Goal: Task Accomplishment & Management: Manage account settings

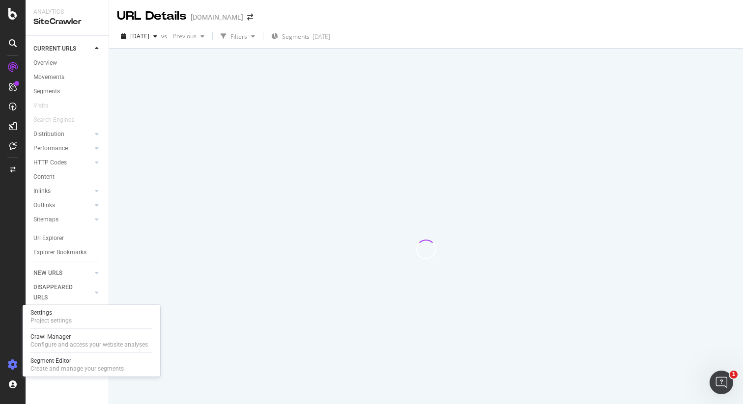
click at [12, 364] on icon at bounding box center [13, 365] width 10 height 10
click at [50, 321] on div "Project settings" at bounding box center [50, 321] width 41 height 8
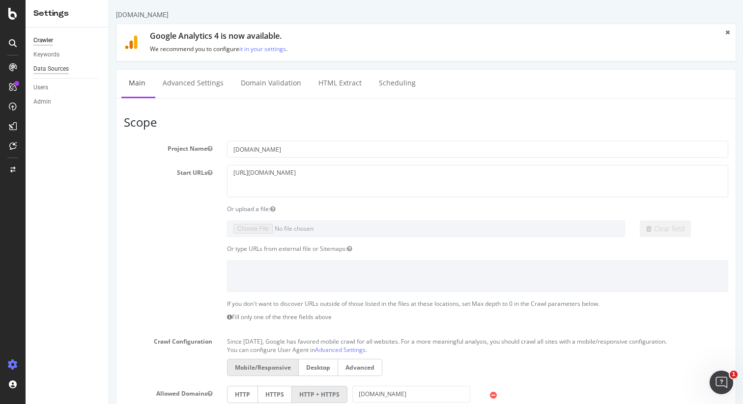
click at [58, 69] on div "Data Sources" at bounding box center [50, 69] width 35 height 10
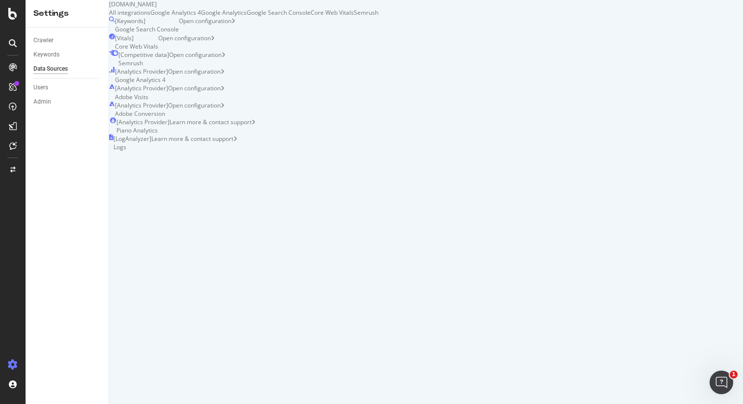
click at [378, 17] on div "Semrush" at bounding box center [366, 12] width 25 height 8
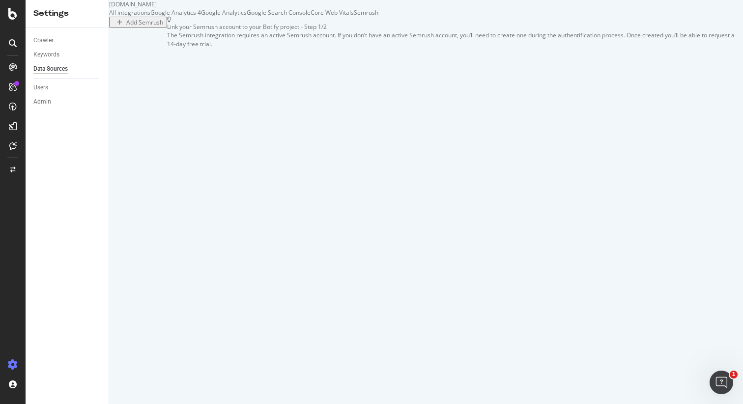
click at [163, 27] on div "Add Semrush" at bounding box center [144, 22] width 37 height 8
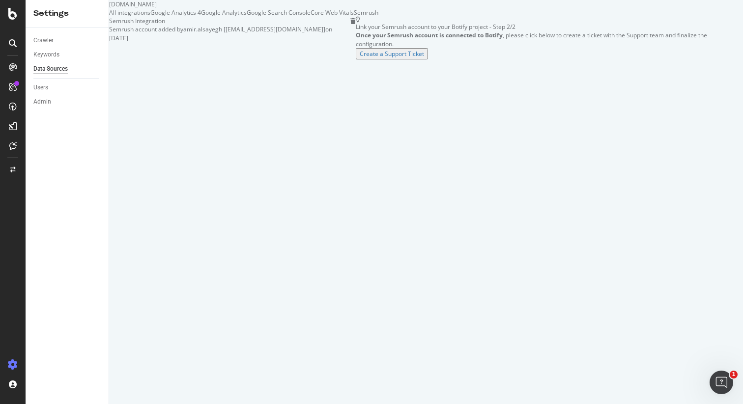
click at [356, 31] on div "Link your Semrush account to your Botify project - Step 2/2" at bounding box center [549, 27] width 387 height 8
click at [360, 58] on div "Create a Support Ticket" at bounding box center [392, 54] width 64 height 8
